Goal: Find specific page/section: Find specific page/section

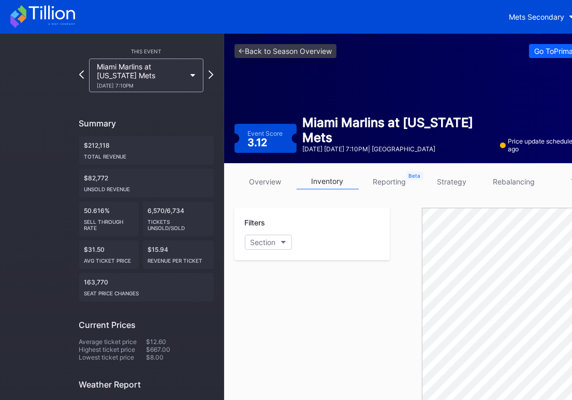
click at [214, 78] on div "This Event Miami Marlins at [US_STATE] Mets [DATE] 7:10PM Summary $212,118 Tota…" at bounding box center [146, 302] width 155 height 536
click at [213, 76] on icon at bounding box center [211, 74] width 6 height 10
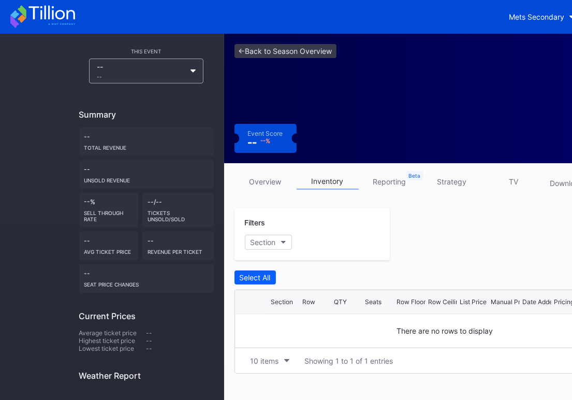
click at [152, 114] on div "Summary" at bounding box center [146, 114] width 135 height 10
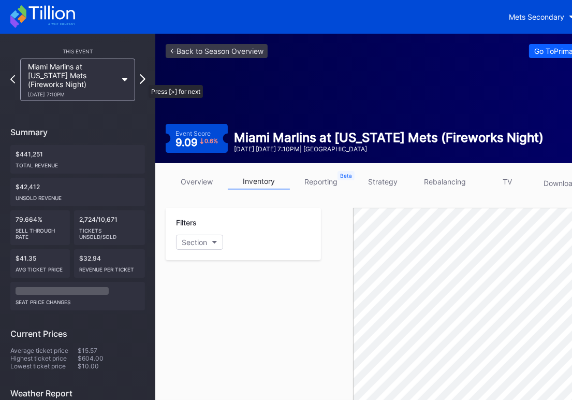
click at [143, 80] on icon at bounding box center [143, 79] width 6 height 10
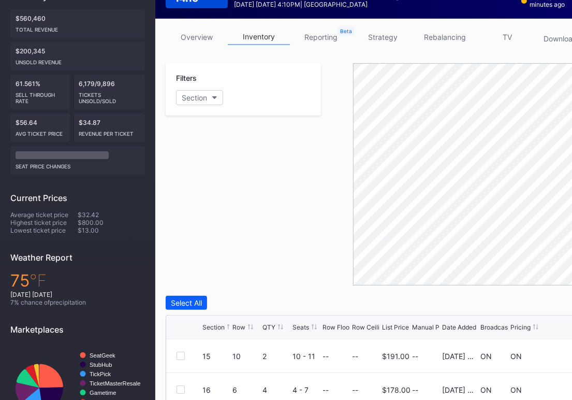
scroll to position [69, 0]
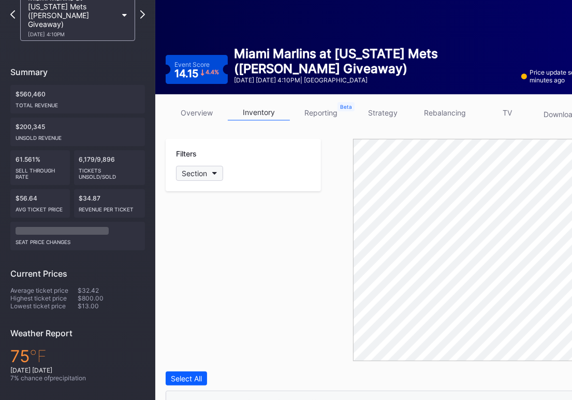
click at [214, 170] on button "Section" at bounding box center [199, 173] width 47 height 15
click at [210, 234] on div "15" at bounding box center [236, 231] width 121 height 19
click at [206, 246] on div "16" at bounding box center [204, 250] width 8 height 9
click at [287, 358] on div "Filters 2 Selected" at bounding box center [243, 250] width 155 height 222
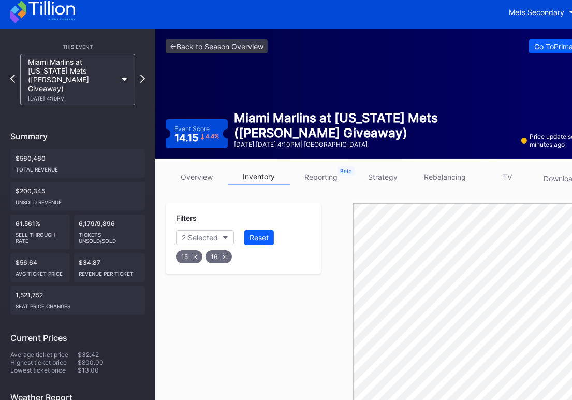
scroll to position [0, 0]
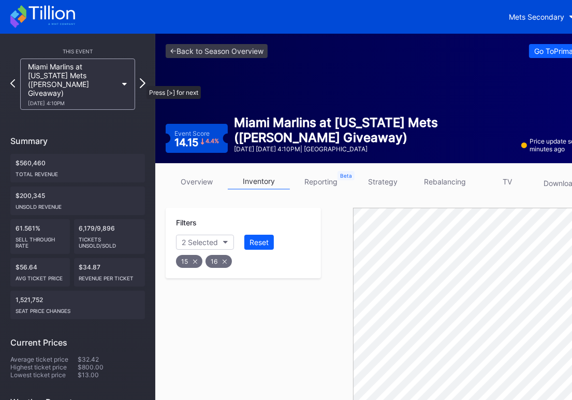
click at [141, 81] on icon at bounding box center [143, 83] width 6 height 10
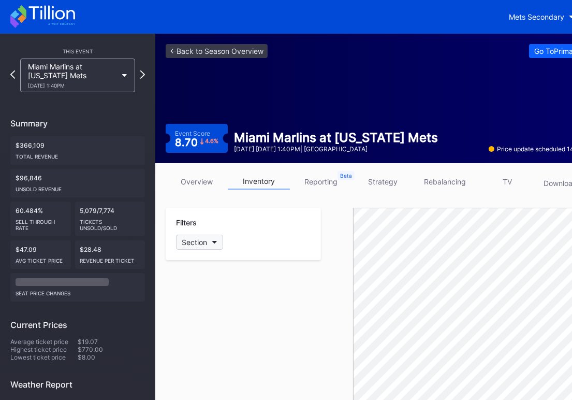
click at [220, 244] on button "Section" at bounding box center [199, 242] width 47 height 15
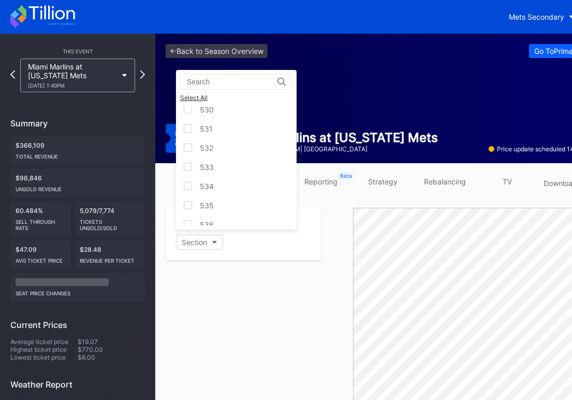
scroll to position [2014, 0]
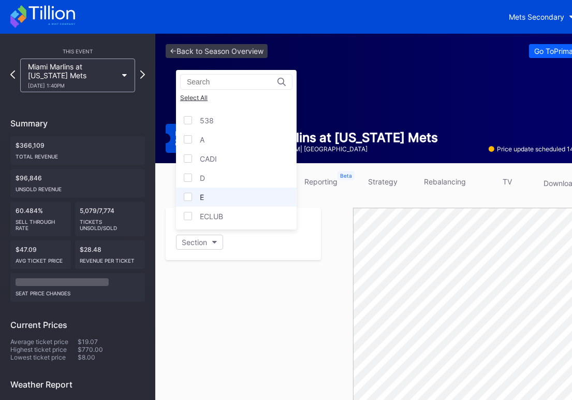
click at [202, 198] on div "E" at bounding box center [202, 197] width 4 height 9
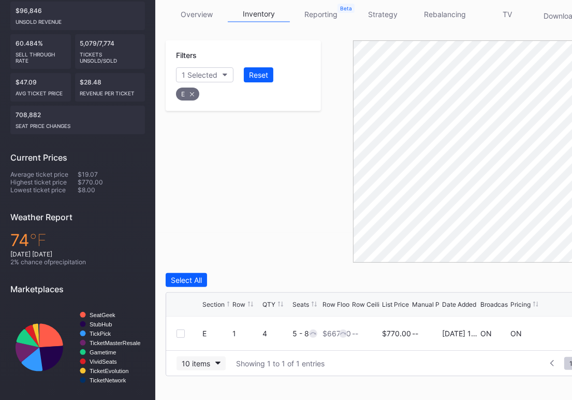
scroll to position [167, 0]
click at [238, 228] on div "Filters 1 Selected Reset E" at bounding box center [243, 152] width 155 height 222
